Goal: Find specific page/section

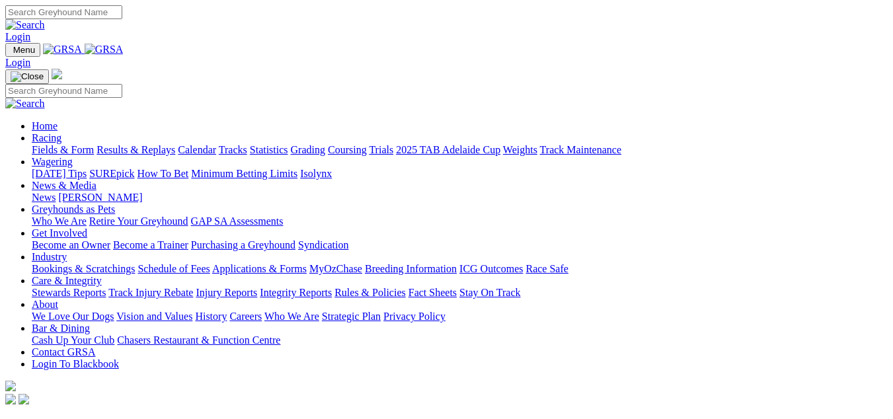
click at [36, 144] on link "Fields & Form" at bounding box center [63, 149] width 62 height 11
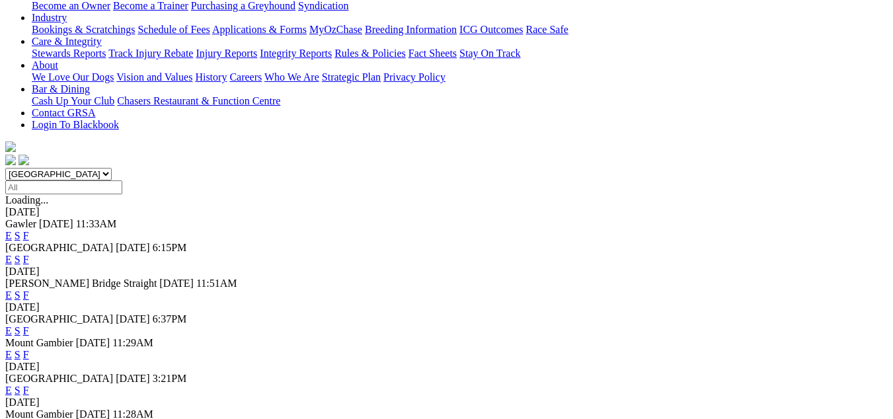
scroll to position [331, 0]
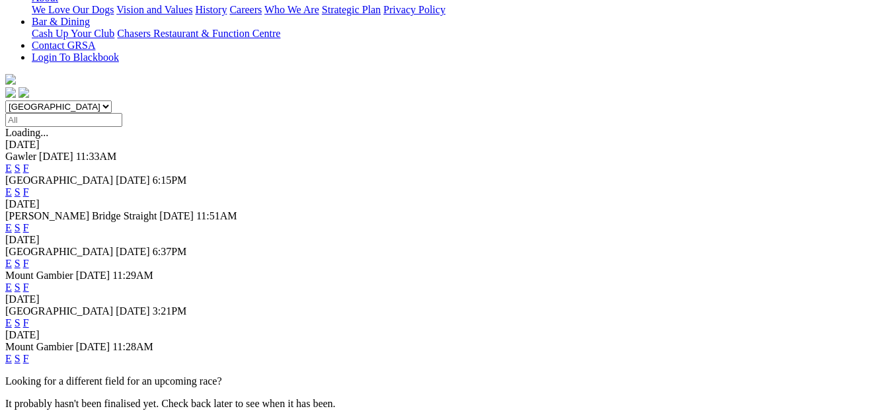
click at [29, 353] on link "F" at bounding box center [26, 358] width 6 height 11
